Goal: Task Accomplishment & Management: Manage account settings

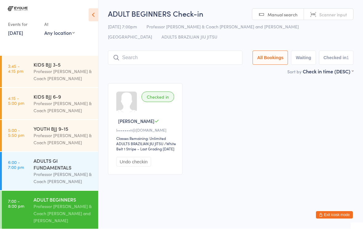
click at [177, 58] on input "search" at bounding box center [175, 58] width 135 height 14
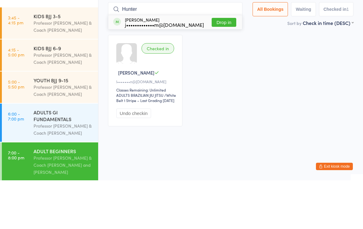
type input "Hunter"
click at [159, 71] on div "j•••••••••••••m@live.com.au" at bounding box center [164, 73] width 79 height 5
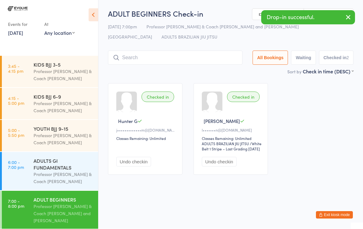
click at [178, 55] on input "search" at bounding box center [175, 58] width 135 height 14
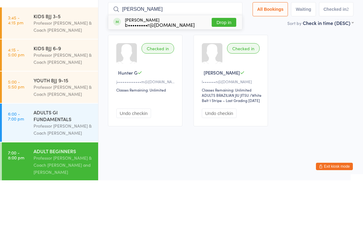
type input "Brent"
click at [171, 71] on div "b•••••••••r@hotmail.com" at bounding box center [160, 73] width 70 height 5
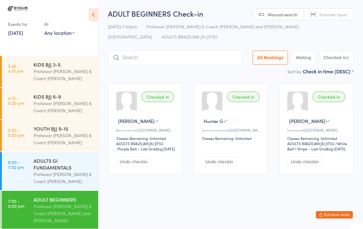
click at [79, 71] on div "Professor [PERSON_NAME] & Coach [PERSON_NAME]" at bounding box center [63, 75] width 59 height 14
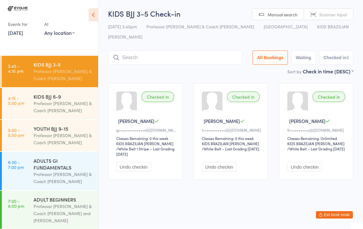
click at [170, 51] on input "search" at bounding box center [175, 58] width 135 height 14
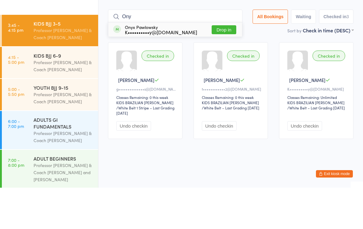
type input "Ony"
click at [167, 71] on div "K••••••••••y@hotmail.com" at bounding box center [161, 73] width 72 height 5
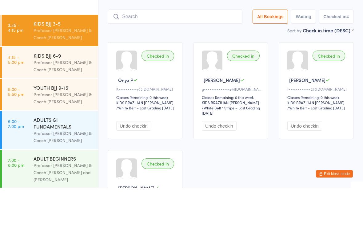
scroll to position [41, 0]
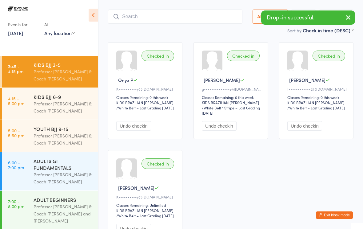
click at [67, 100] on div "KIDS BJJ 6-9" at bounding box center [63, 96] width 59 height 7
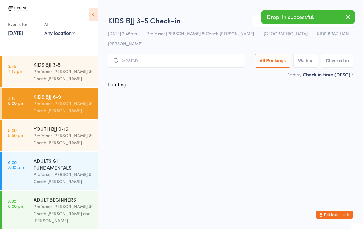
scroll to position [0, 0]
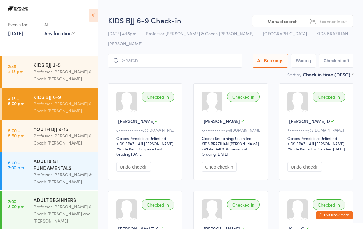
click at [74, 135] on div "Professor [PERSON_NAME] & Coach [PERSON_NAME]" at bounding box center [63, 139] width 59 height 14
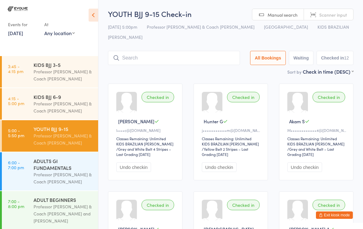
click at [340, 215] on button "Exit kiosk mode" at bounding box center [334, 214] width 37 height 7
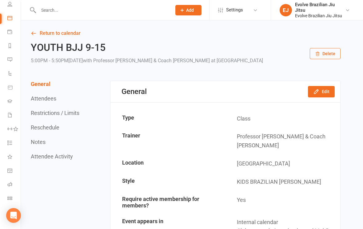
scroll to position [47, 0]
click at [11, 184] on icon at bounding box center [9, 184] width 5 height 5
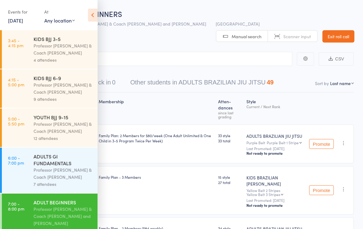
click at [91, 14] on icon at bounding box center [93, 15] width 10 height 13
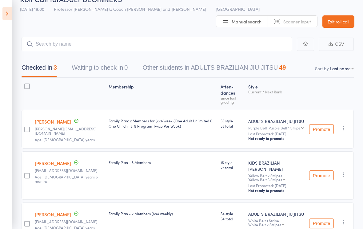
scroll to position [47, 0]
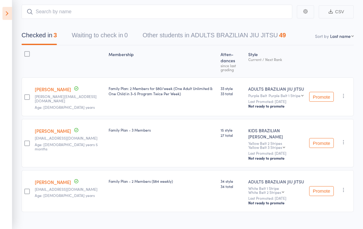
click at [10, 17] on icon at bounding box center [7, 13] width 10 height 13
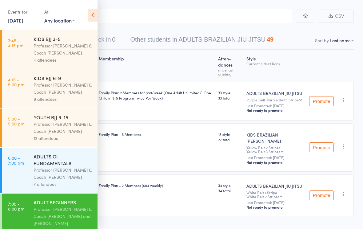
click at [60, 176] on div "Professor [PERSON_NAME] & Coach [PERSON_NAME]" at bounding box center [63, 173] width 59 height 14
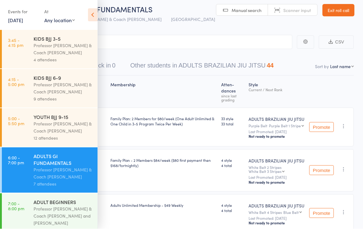
scroll to position [5, 0]
click at [97, 14] on icon at bounding box center [93, 15] width 10 height 13
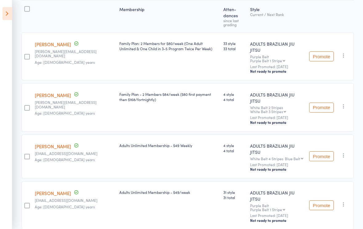
scroll to position [0, 0]
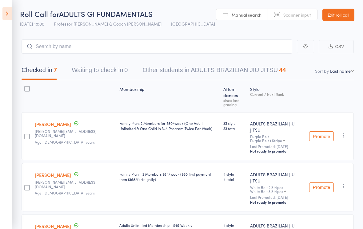
click at [6, 16] on icon at bounding box center [7, 13] width 10 height 13
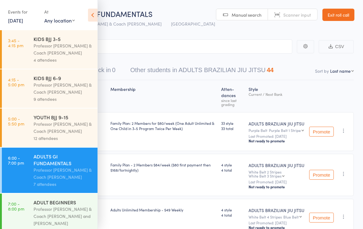
click at [74, 120] on div "YOUTH BJJ 9-15" at bounding box center [63, 117] width 59 height 7
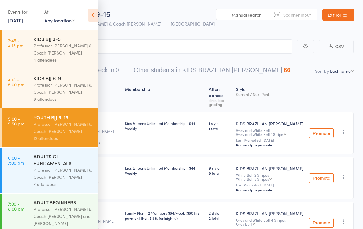
click at [94, 15] on icon at bounding box center [93, 15] width 10 height 13
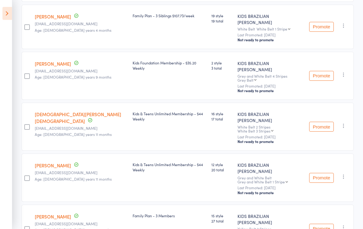
scroll to position [260, 0]
click at [323, 224] on button "Promote" at bounding box center [321, 229] width 25 height 10
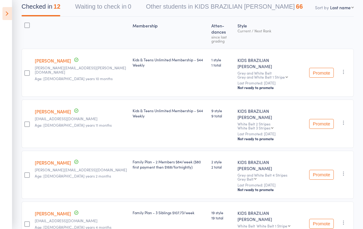
scroll to position [0, 0]
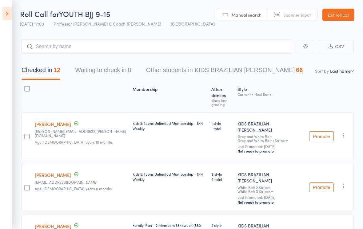
click at [11, 14] on icon at bounding box center [7, 13] width 10 height 13
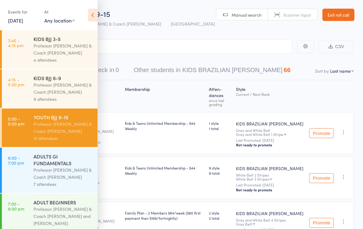
click at [66, 87] on div "Professor [PERSON_NAME] & Coach [PERSON_NAME]" at bounding box center [63, 88] width 59 height 14
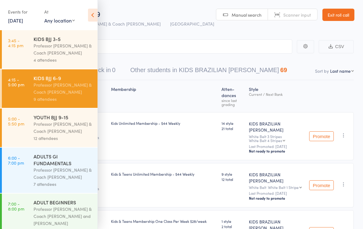
click at [96, 17] on icon at bounding box center [93, 15] width 10 height 13
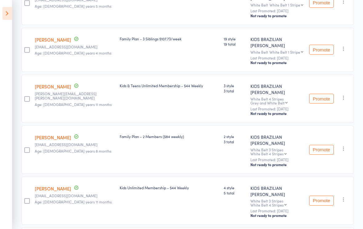
scroll to position [290, 0]
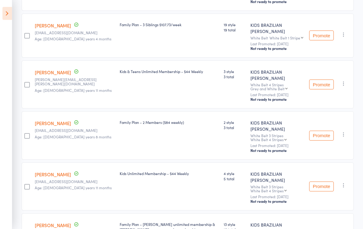
click at [3, 13] on icon at bounding box center [7, 13] width 10 height 13
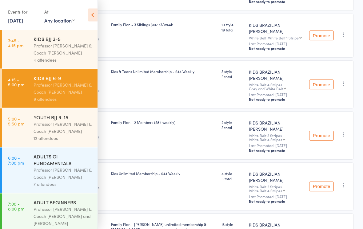
scroll to position [284, 0]
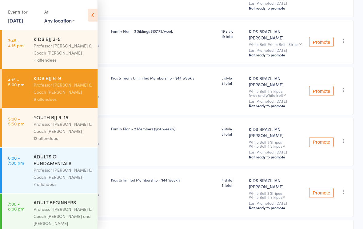
click at [94, 14] on icon at bounding box center [93, 15] width 10 height 13
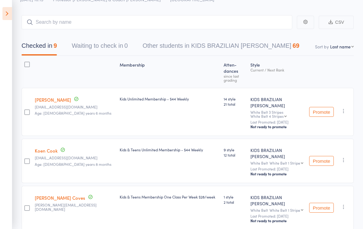
scroll to position [0, 0]
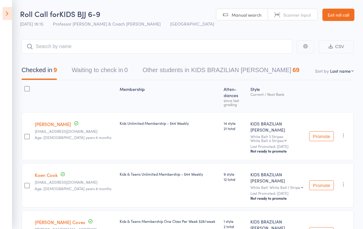
click at [339, 14] on link "Exit roll call" at bounding box center [339, 15] width 32 height 12
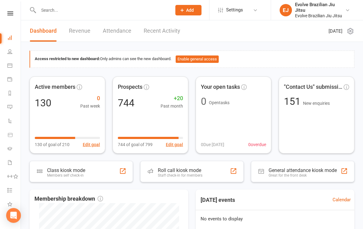
click at [8, 11] on icon at bounding box center [10, 13] width 6 height 4
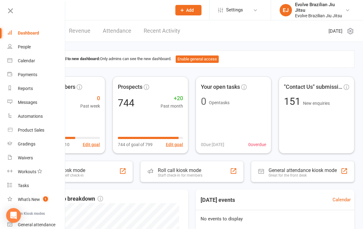
click at [28, 140] on link "Gradings" at bounding box center [36, 144] width 58 height 14
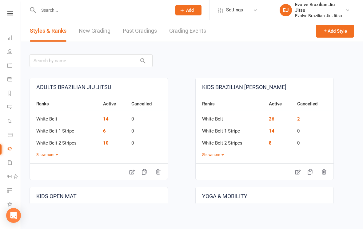
click at [212, 152] on button "Show more" at bounding box center [213, 155] width 22 height 6
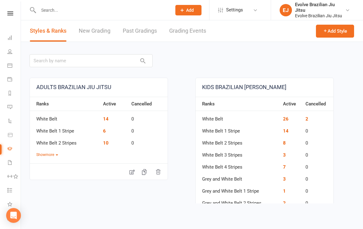
click at [285, 145] on link "8" at bounding box center [284, 143] width 3 height 6
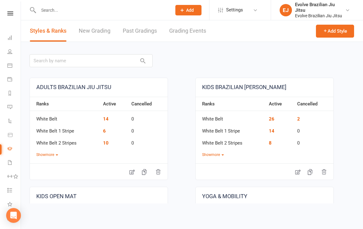
click at [219, 155] on button "Show more" at bounding box center [213, 155] width 22 height 6
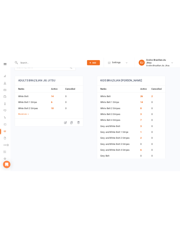
scroll to position [63, 0]
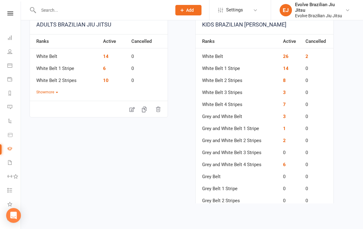
click at [285, 143] on link "2" at bounding box center [284, 141] width 3 height 6
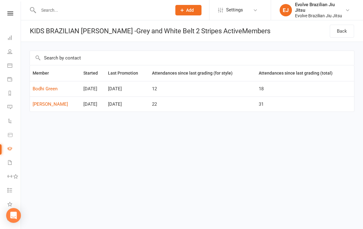
click at [1, 15] on link at bounding box center [10, 13] width 22 height 4
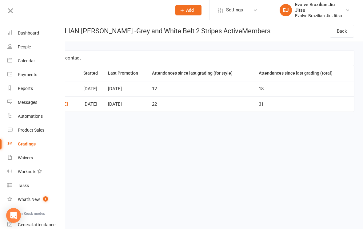
click at [24, 37] on link "Dashboard" at bounding box center [36, 33] width 58 height 14
